Goal: Navigation & Orientation: Find specific page/section

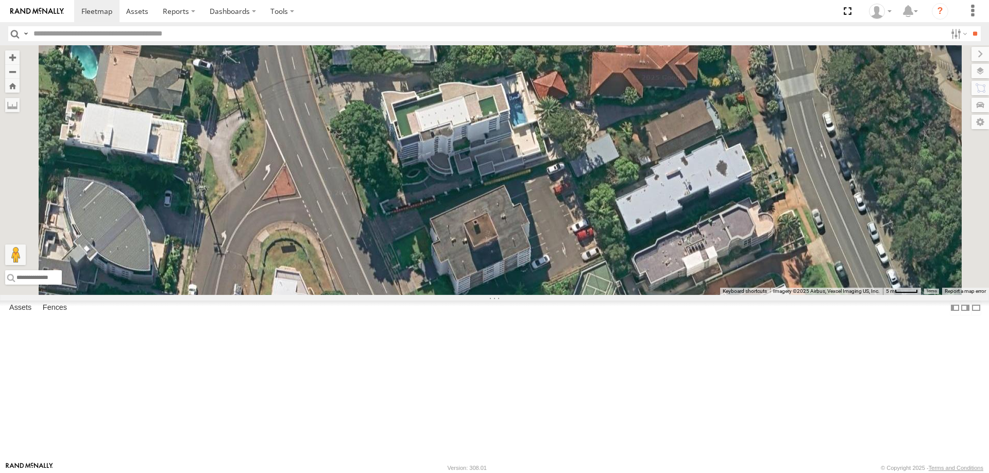
click at [0, 0] on span "Roadmap" at bounding box center [0, 0] width 0 height 0
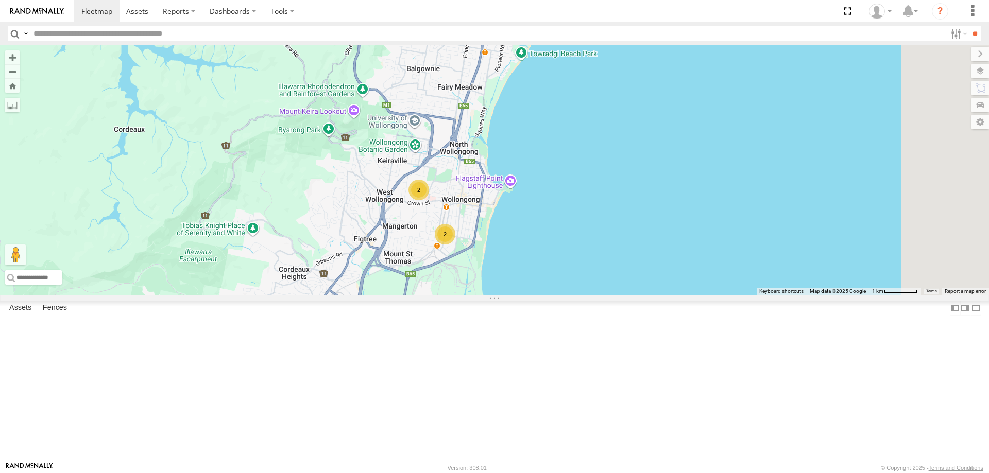
drag, startPoint x: 732, startPoint y: 387, endPoint x: 708, endPoint y: 301, distance: 89.1
click at [708, 295] on div "2 2" at bounding box center [494, 170] width 989 height 250
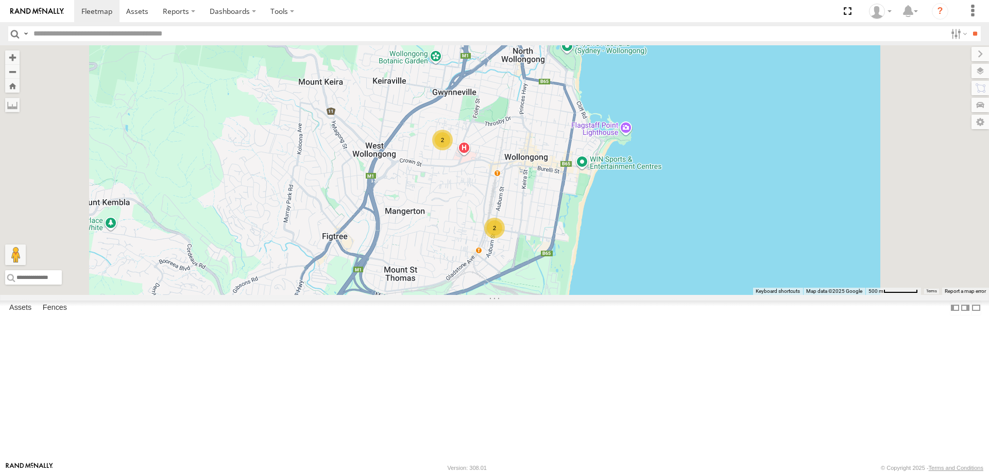
click at [453, 150] on div "2" at bounding box center [442, 140] width 21 height 21
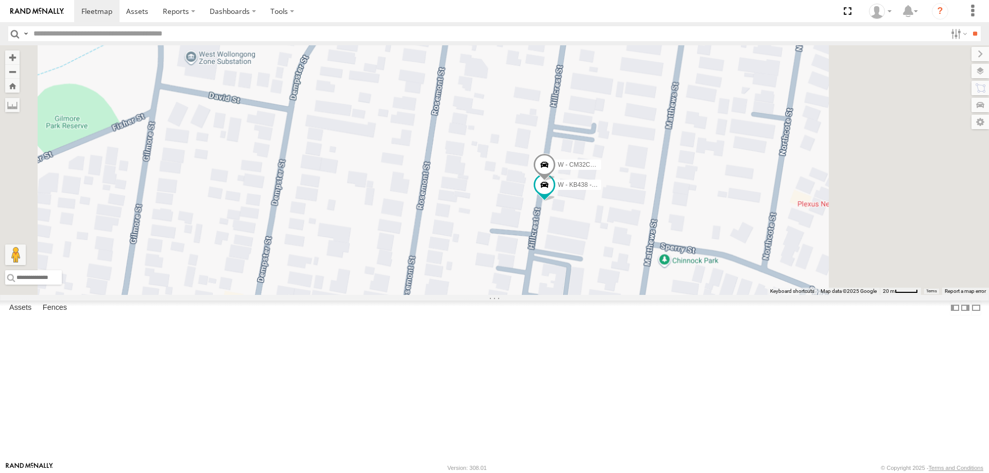
drag, startPoint x: 742, startPoint y: 306, endPoint x: 681, endPoint y: 268, distance: 71.9
click at [682, 268] on div "W - CN51ES - Cameron Ashby W - KB438 - Navarone Darjani W - CM32CA - Cam Duffie…" at bounding box center [494, 170] width 989 height 250
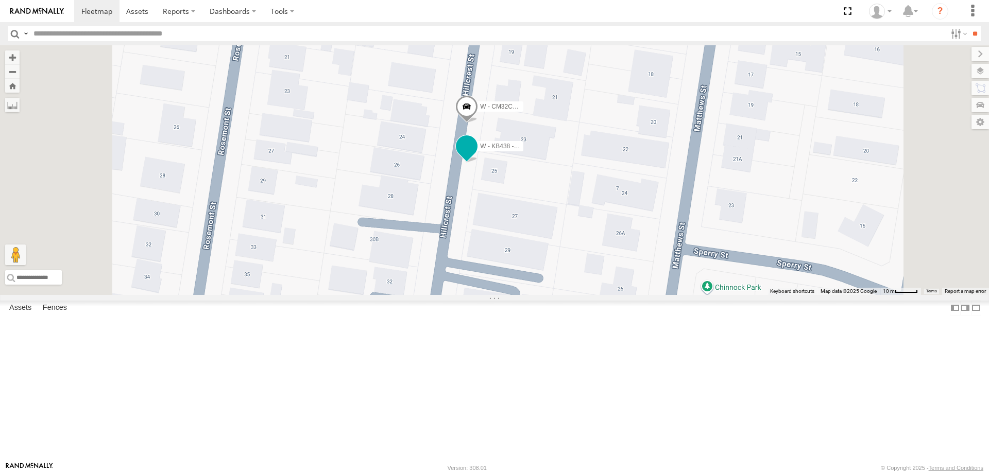
click at [476, 156] on span at bounding box center [466, 146] width 19 height 19
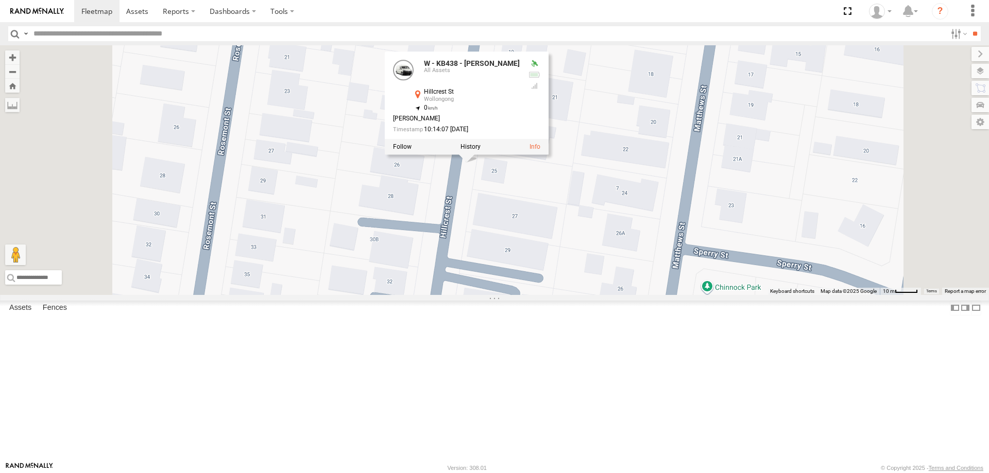
click at [549, 155] on div at bounding box center [467, 147] width 164 height 15
click at [481, 151] on label at bounding box center [471, 147] width 20 height 7
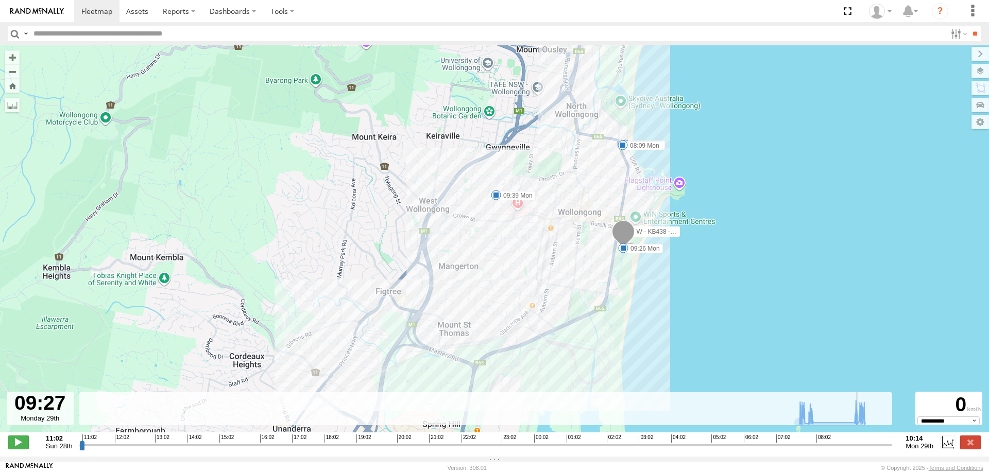
drag, startPoint x: 81, startPoint y: 452, endPoint x: 862, endPoint y: 449, distance: 780.5
click at [862, 449] on input "range" at bounding box center [485, 445] width 813 height 10
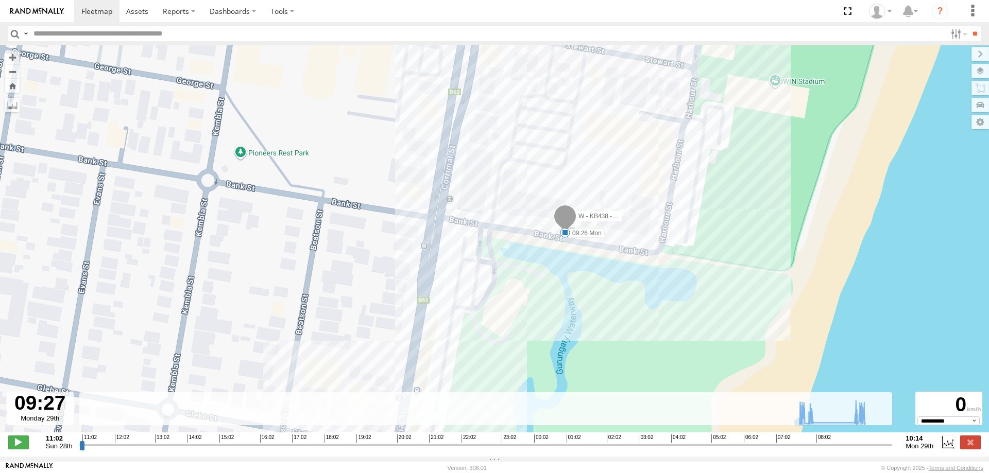
click at [841, 450] on input "range" at bounding box center [485, 445] width 813 height 10
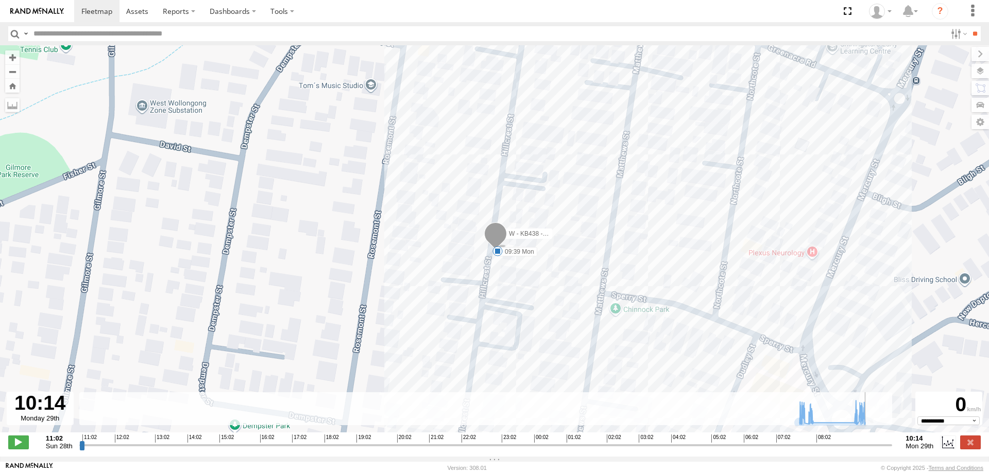
drag, startPoint x: 841, startPoint y: 451, endPoint x: 907, endPoint y: 452, distance: 66.0
click at [893, 450] on input "range" at bounding box center [485, 445] width 813 height 10
click at [835, 450] on input "range" at bounding box center [485, 445] width 813 height 10
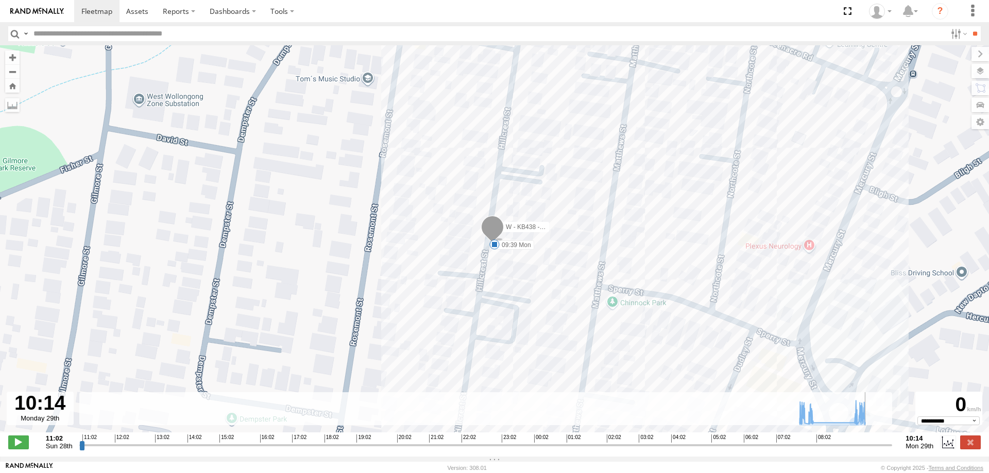
drag, startPoint x: 837, startPoint y: 453, endPoint x: 855, endPoint y: 388, distance: 67.4
type input "**********"
click at [893, 450] on input "range" at bounding box center [485, 445] width 813 height 10
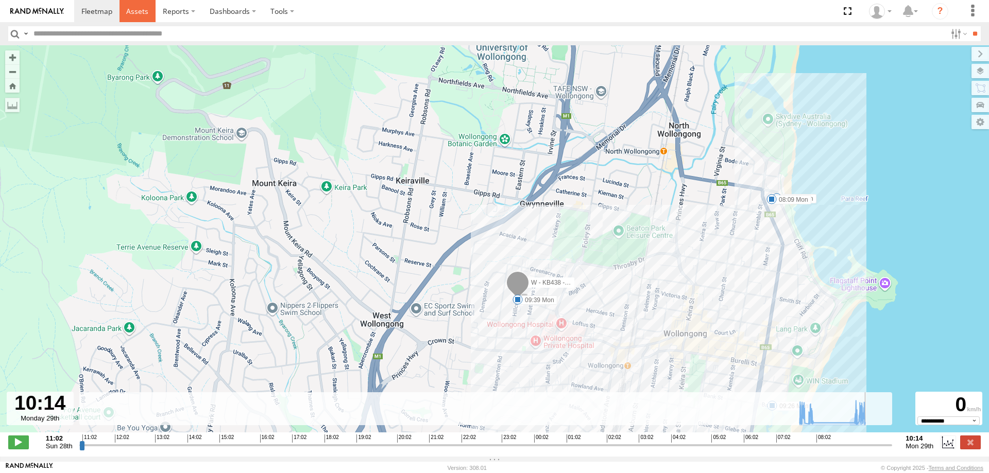
drag, startPoint x: 133, startPoint y: 12, endPoint x: 50, endPoint y: 21, distance: 82.9
click at [132, 12] on span at bounding box center [137, 11] width 22 height 10
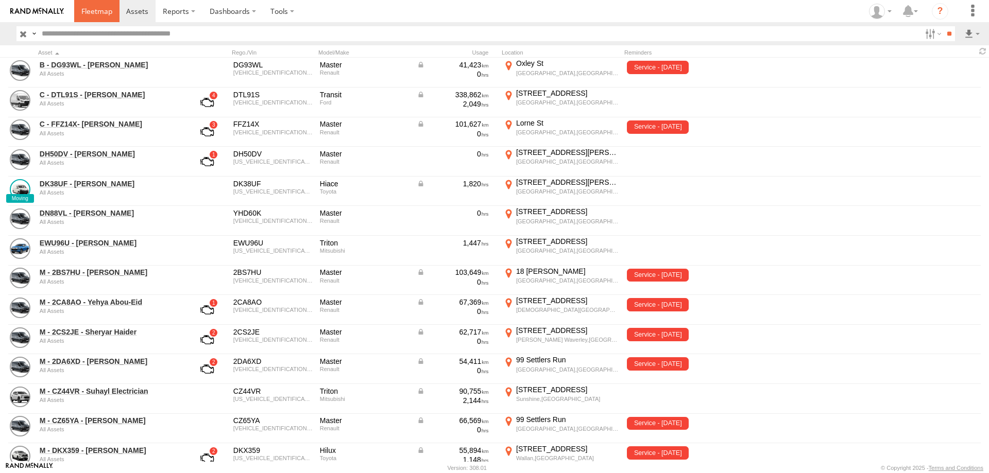
click at [95, 9] on span at bounding box center [96, 11] width 31 height 10
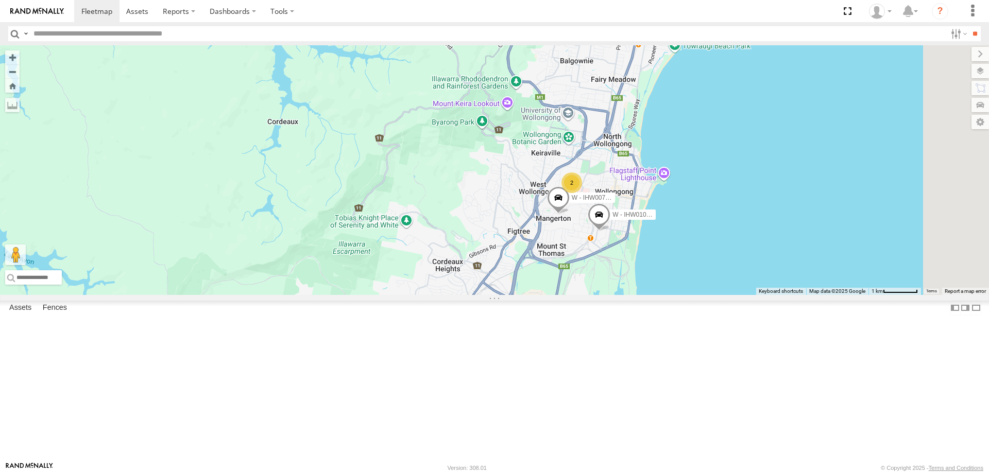
drag, startPoint x: 860, startPoint y: 179, endPoint x: 827, endPoint y: 318, distance: 143.1
click at [827, 295] on div "B - DG93WL - [PERSON_NAME] DN88VL - [PERSON_NAME] W - IHW009 - [PERSON_NAME] S …" at bounding box center [494, 170] width 989 height 250
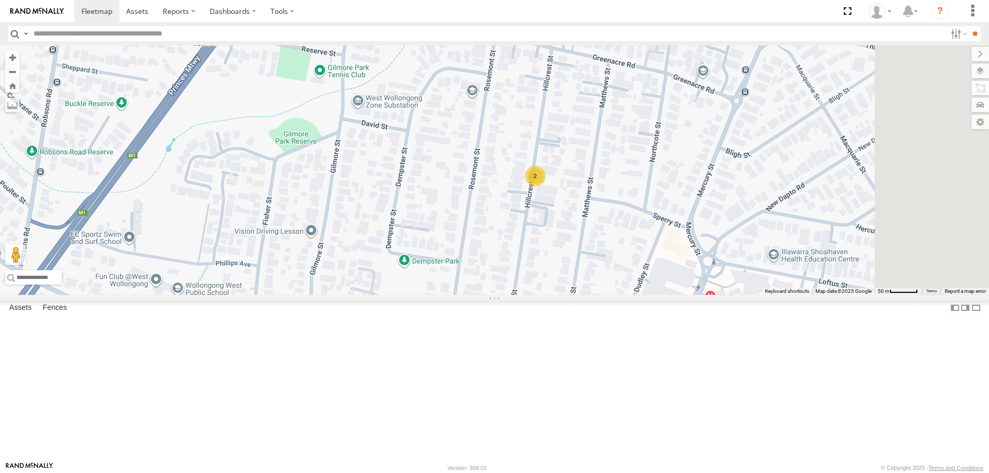
drag, startPoint x: 803, startPoint y: 329, endPoint x: 657, endPoint y: 302, distance: 148.7
click at [657, 295] on div "2" at bounding box center [494, 170] width 989 height 250
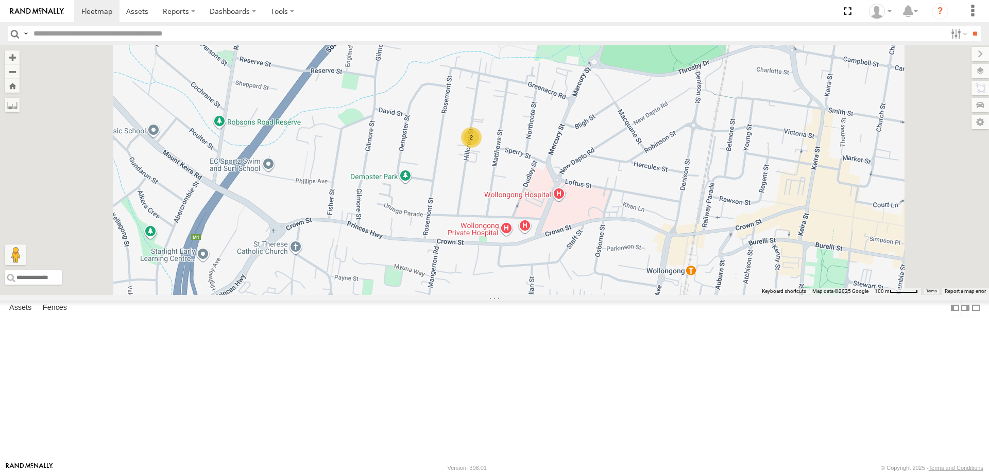
drag, startPoint x: 648, startPoint y: 324, endPoint x: 624, endPoint y: 307, distance: 29.9
click at [626, 295] on div "2" at bounding box center [494, 170] width 989 height 250
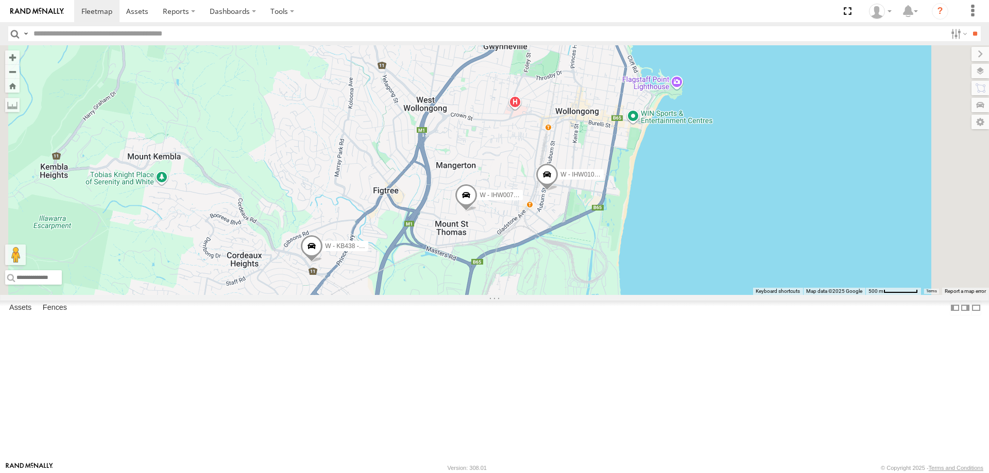
drag, startPoint x: 650, startPoint y: 270, endPoint x: 486, endPoint y: 296, distance: 165.8
click at [619, 231] on div "W - IHW007 - Paul Whatman W - IHW010 - Scott Carey W - KB438 - Navarone Darjani" at bounding box center [494, 170] width 989 height 250
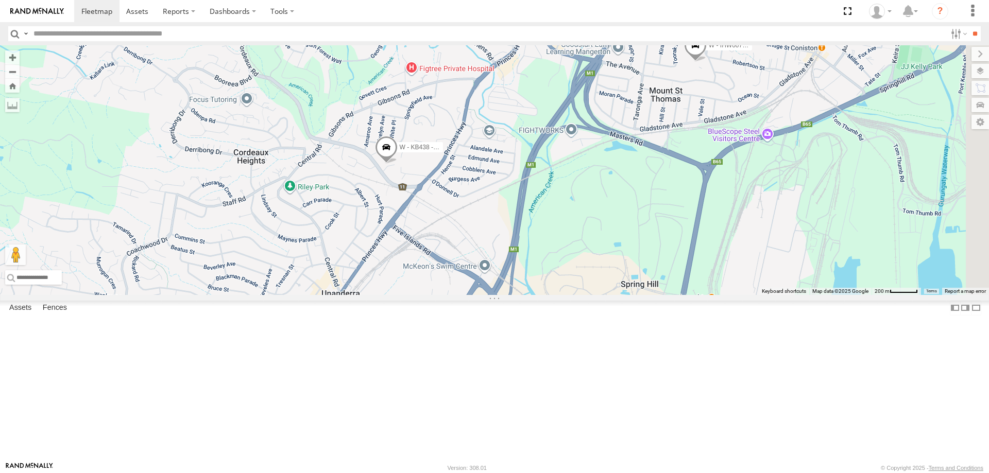
drag, startPoint x: 810, startPoint y: 383, endPoint x: 694, endPoint y: 289, distance: 149.0
click at [694, 289] on div "W - IHW007 - Paul Whatman W - IHW010 - Scott Carey W - KB438 - Navarone Darjani" at bounding box center [494, 170] width 989 height 250
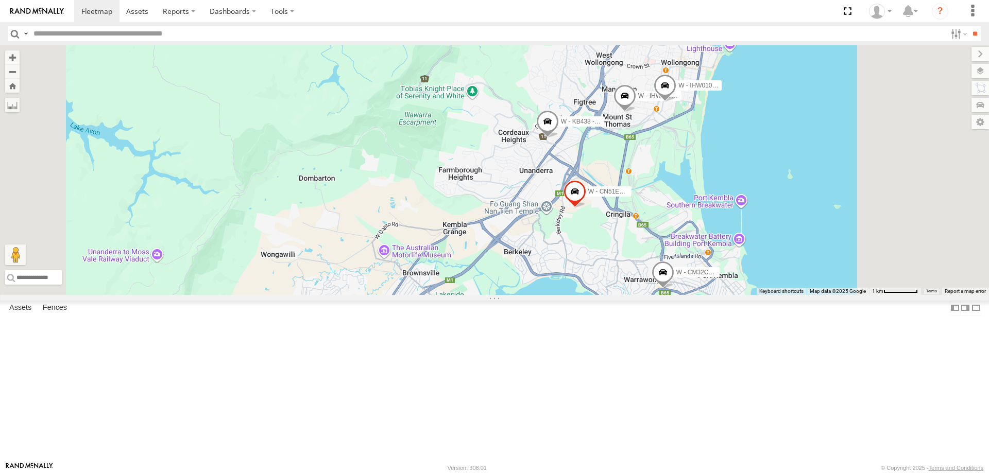
drag, startPoint x: 816, startPoint y: 309, endPoint x: 727, endPoint y: 305, distance: 89.2
click at [758, 247] on div "W - IHW007 - Paul Whatman W - IHW010 - Scott Carey W - KB438 - Navarone Darjani…" at bounding box center [494, 170] width 989 height 250
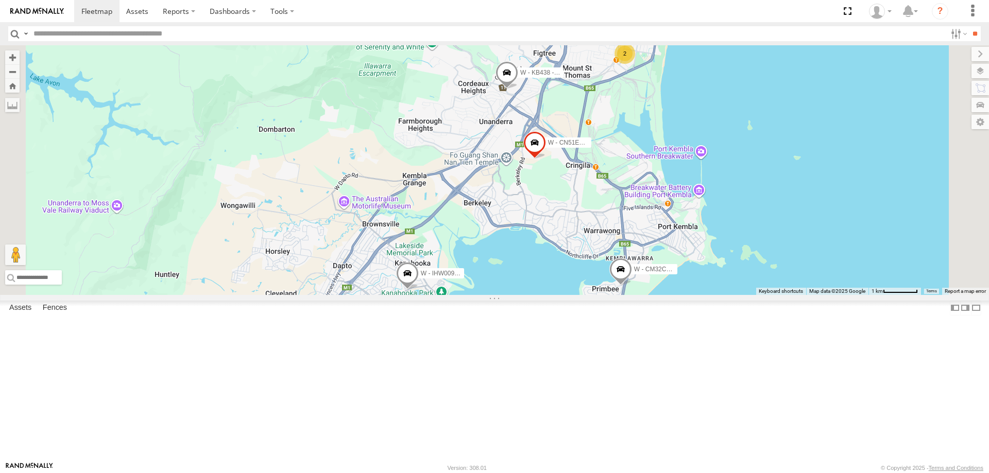
drag, startPoint x: 914, startPoint y: 259, endPoint x: 892, endPoint y: 205, distance: 58.2
click at [895, 204] on div "W - CN51ES - Cameron Ashby W - IHW009 - Geoff Cooper W - KB438 - Navarone Darja…" at bounding box center [494, 170] width 989 height 250
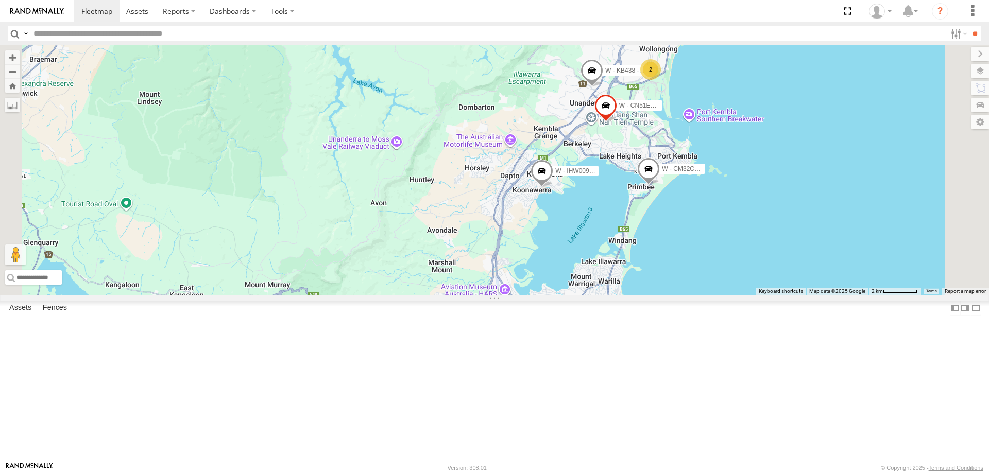
drag, startPoint x: 888, startPoint y: 336, endPoint x: 838, endPoint y: 313, distance: 54.4
click at [843, 295] on div "W - CN51ES - Cameron Ashby W - IHW009 - Geoff Cooper W - KB438 - Navarone Darja…" at bounding box center [494, 170] width 989 height 250
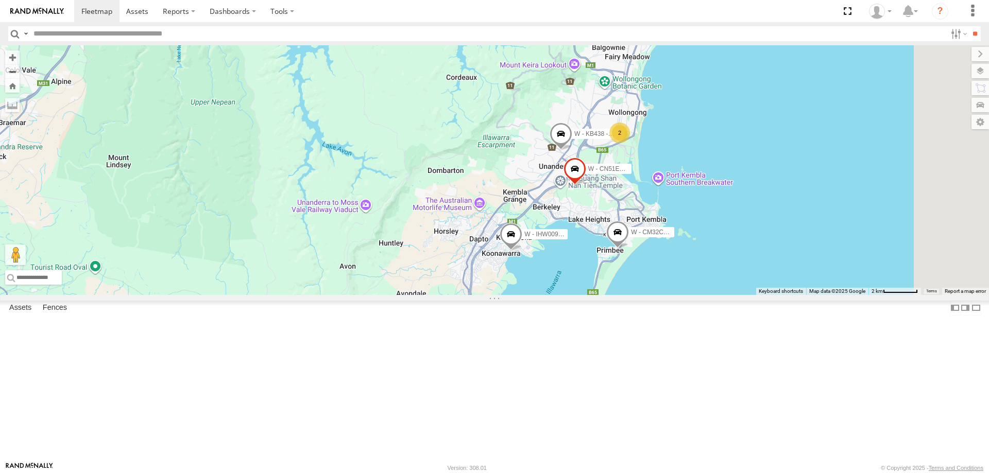
drag, startPoint x: 817, startPoint y: 347, endPoint x: 813, endPoint y: 358, distance: 10.9
click at [813, 295] on div "W - CN51ES - Cameron Ashby W - IHW009 - Geoff Cooper W - KB438 - Navarone Darja…" at bounding box center [494, 170] width 989 height 250
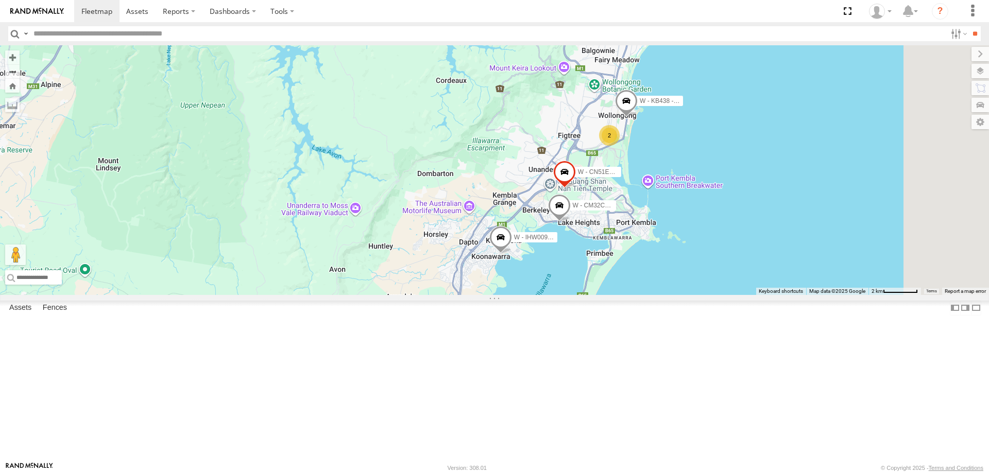
drag, startPoint x: 869, startPoint y: 325, endPoint x: 793, endPoint y: 317, distance: 76.1
click at [825, 295] on div "W - CN51ES - Cameron Ashby W - IHW009 - Geoff Cooper W - KB438 - Navarone Darja…" at bounding box center [494, 170] width 989 height 250
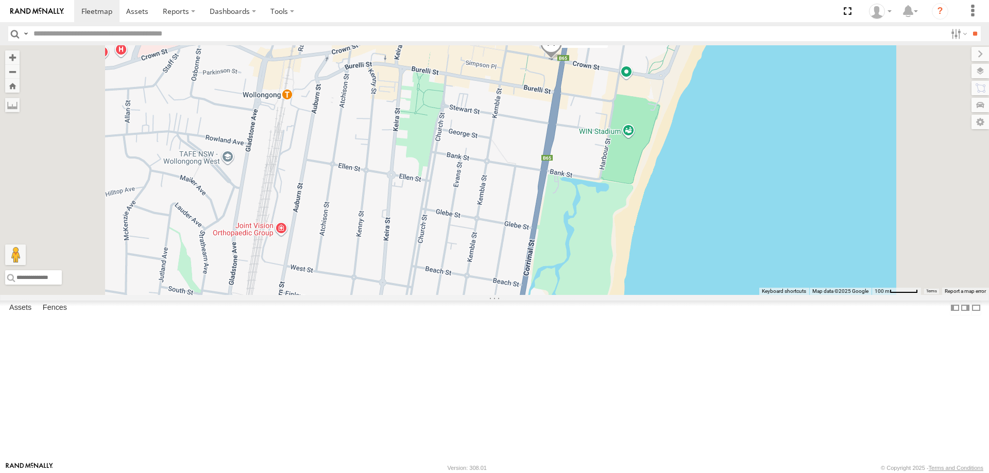
drag, startPoint x: 514, startPoint y: 354, endPoint x: 568, endPoint y: 184, distance: 178.7
click at [568, 184] on div "W - CN51ES - Cameron Ashby W - IHW009 - Geoff Cooper W - KB438 - Navarone Darja…" at bounding box center [494, 170] width 989 height 250
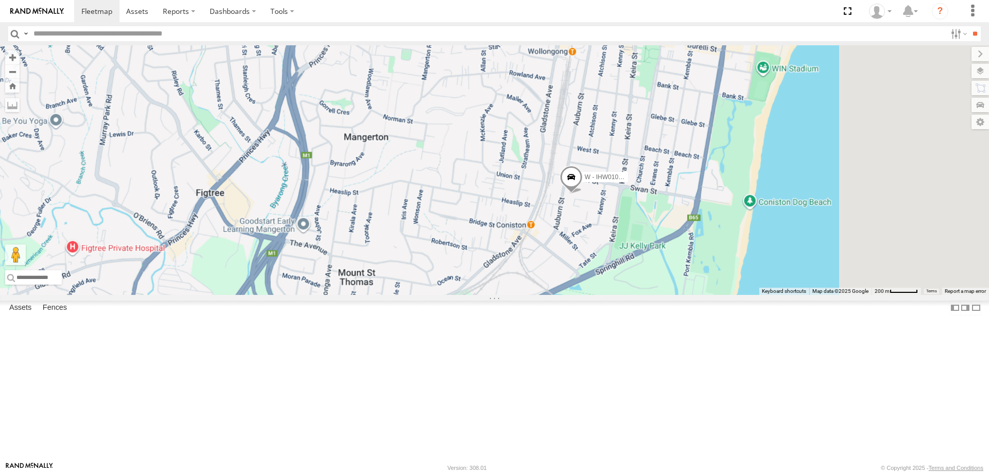
drag, startPoint x: 787, startPoint y: 346, endPoint x: 716, endPoint y: 286, distance: 92.9
click at [720, 276] on div "W - CN51ES - Cameron Ashby W - IHW009 - Geoff Cooper W - KB438 - Navarone Darja…" at bounding box center [494, 170] width 989 height 250
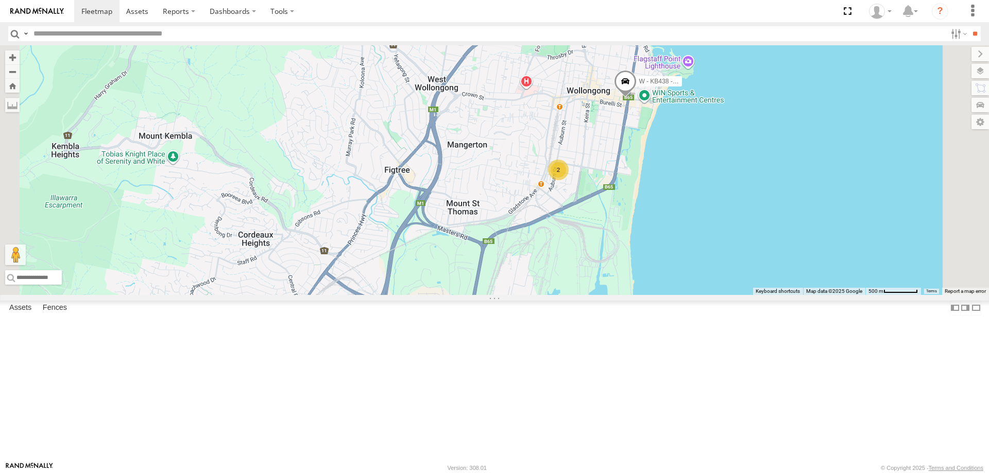
drag, startPoint x: 702, startPoint y: 345, endPoint x: 702, endPoint y: 226, distance: 119.5
click at [702, 226] on div "W - CN51ES - Cameron Ashby W - IHW009 - Geoff Cooper W - KB438 - Navarone Darja…" at bounding box center [494, 170] width 989 height 250
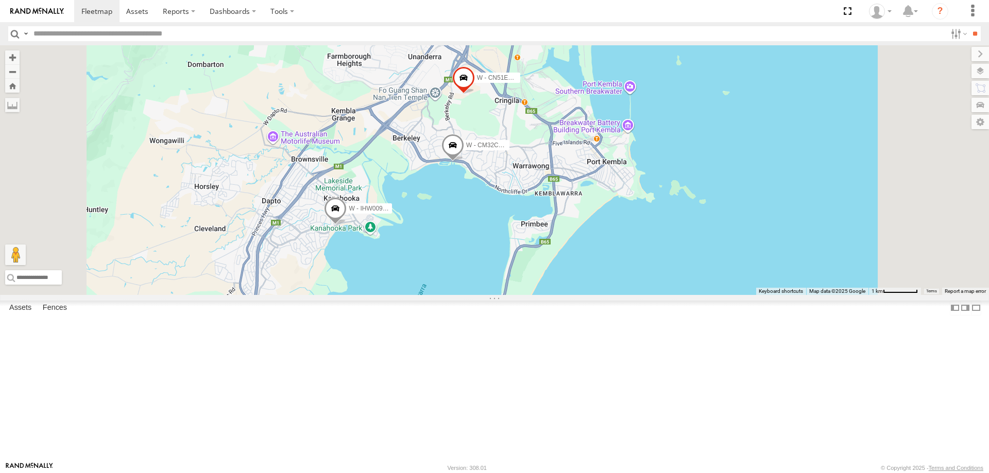
drag, startPoint x: 731, startPoint y: 367, endPoint x: 720, endPoint y: 266, distance: 101.5
click at [721, 266] on div "W - CN51ES - Cameron Ashby W - IHW009 - Geoff Cooper W - KB438 - Navarone Darja…" at bounding box center [494, 170] width 989 height 250
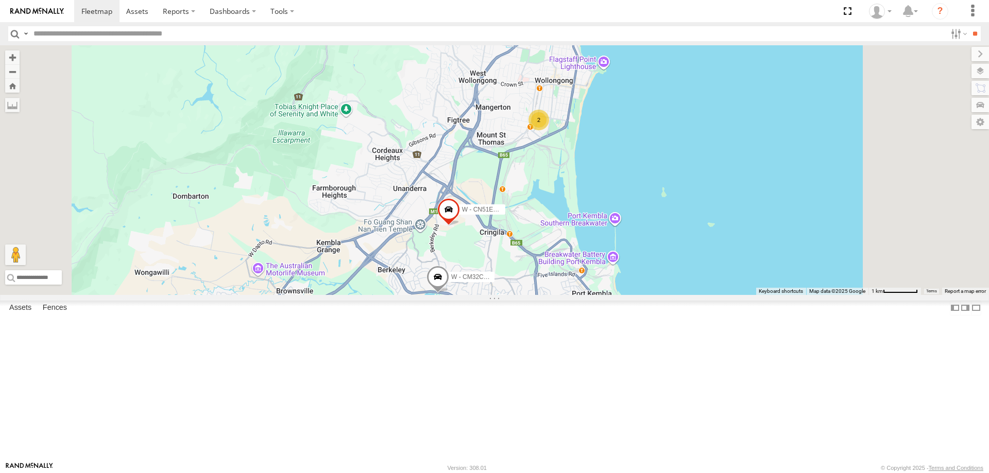
drag, startPoint x: 853, startPoint y: 199, endPoint x: 838, endPoint y: 354, distance: 156.3
click at [838, 295] on div "W - CN51ES - Cameron Ashby W - IHW009 - Geoff Cooper W - CM32CA - Cam Duffield 2" at bounding box center [494, 170] width 989 height 250
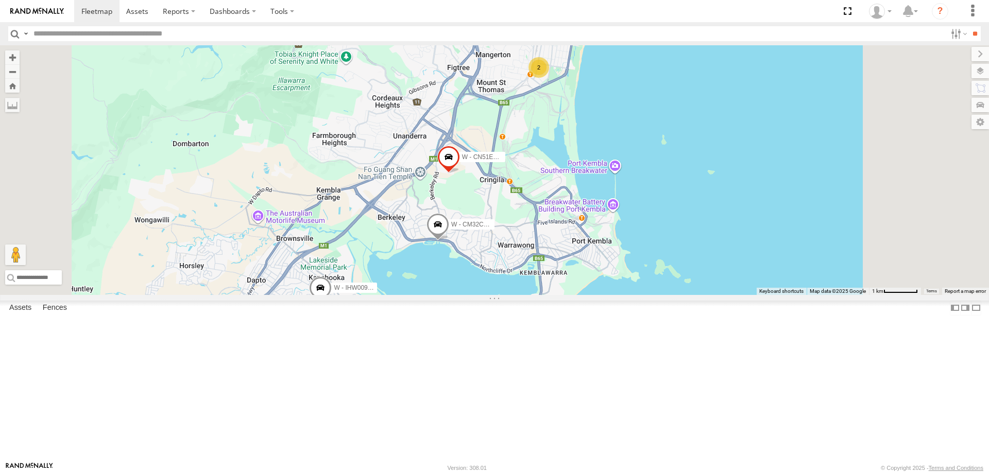
drag, startPoint x: 859, startPoint y: 234, endPoint x: 854, endPoint y: 213, distance: 21.6
click at [854, 211] on div "W - CN51ES - Cameron Ashby W - IHW009 - Geoff Cooper W - CM32CA - Cam Duffield …" at bounding box center [494, 170] width 989 height 250
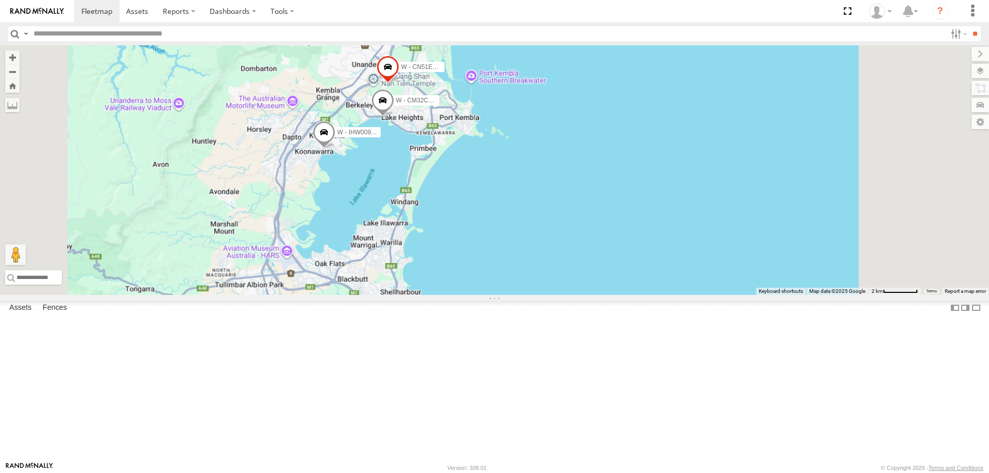
drag, startPoint x: 815, startPoint y: 418, endPoint x: 744, endPoint y: 250, distance: 182.4
click at [748, 257] on div "W - CN51ES - Cameron Ashby W - IHW009 - Geoff Cooper W - CM32CA - Cam Duffield …" at bounding box center [494, 170] width 989 height 250
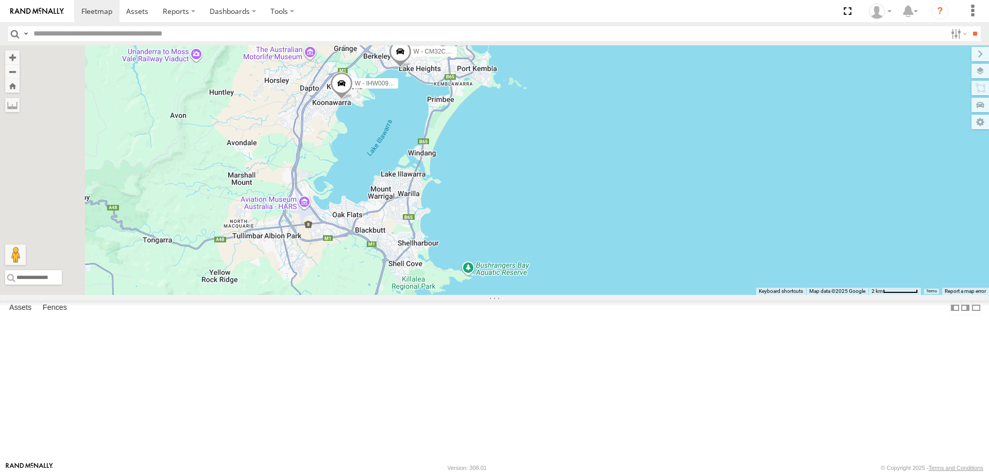
drag, startPoint x: 695, startPoint y: 345, endPoint x: 784, endPoint y: 466, distance: 150.0
click at [784, 466] on body at bounding box center [494, 236] width 989 height 473
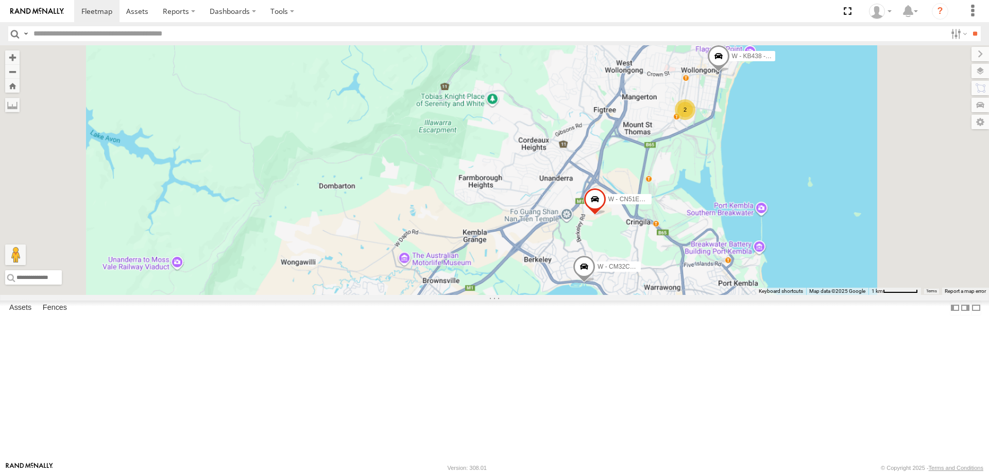
drag, startPoint x: 860, startPoint y: 369, endPoint x: 790, endPoint y: 291, distance: 104.7
click at [790, 291] on div "W - CN51ES - Cameron Ashby W - IHW009 - Geoff Cooper W - KB438 - Navarone Darja…" at bounding box center [494, 170] width 989 height 250
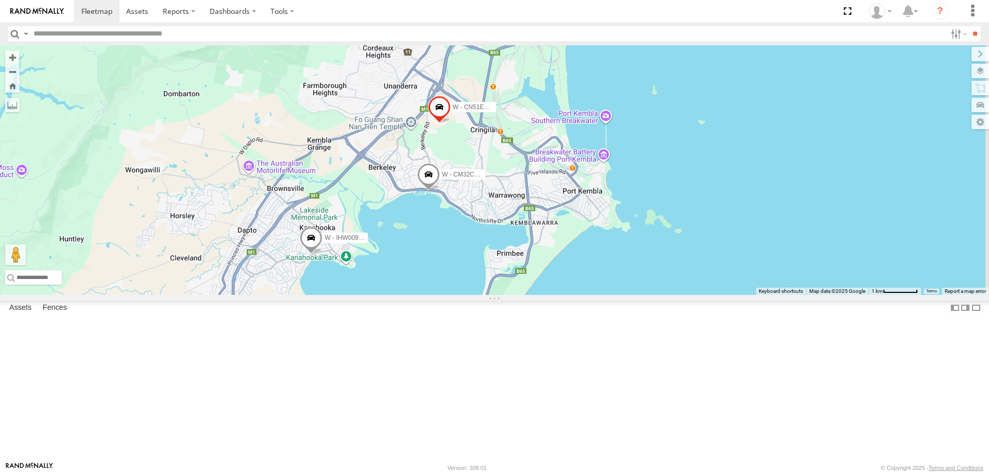
drag, startPoint x: 908, startPoint y: 196, endPoint x: 843, endPoint y: 202, distance: 65.2
click at [843, 202] on div "W - CN51ES - Cameron Ashby W - IHW009 - Geoff Cooper W - KB438 - Navarone Darja…" at bounding box center [494, 170] width 989 height 250
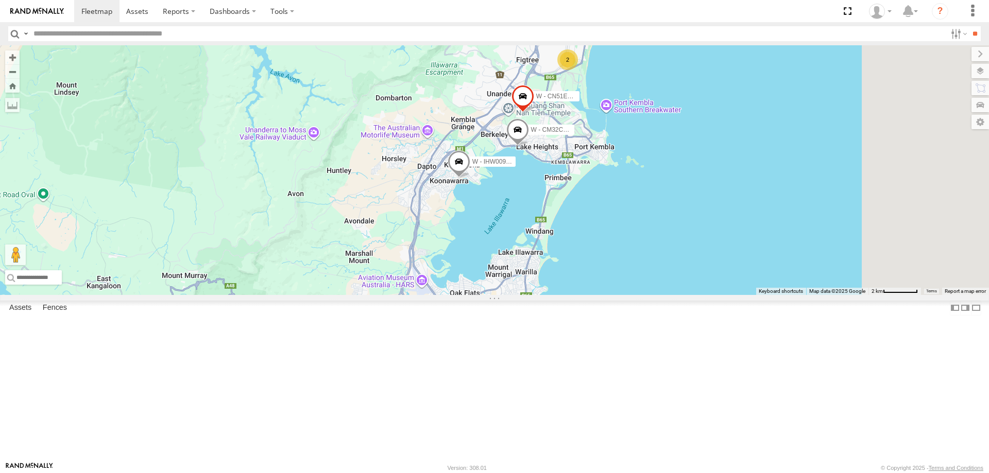
drag, startPoint x: 821, startPoint y: 276, endPoint x: 768, endPoint y: 370, distance: 108.2
click at [768, 295] on div "W - CN51ES - Cameron Ashby W - IHW009 - Geoff Cooper W - KB438 - Navarone Darja…" at bounding box center [494, 170] width 989 height 250
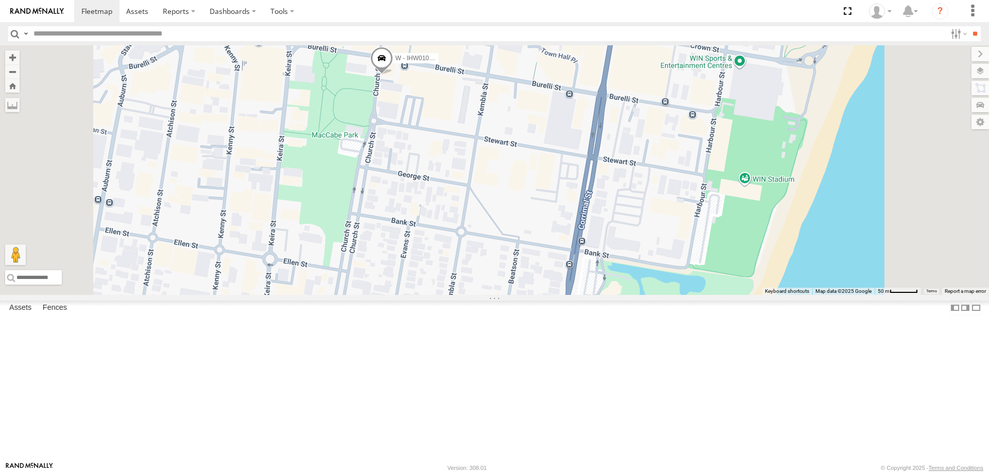
drag, startPoint x: 721, startPoint y: 139, endPoint x: 705, endPoint y: 185, distance: 49.0
click at [706, 190] on div "W - CN51ES - Cameron Ashby W - IHW009 - Geoff Cooper W - IHW007 - Paul Whatman …" at bounding box center [494, 170] width 989 height 250
